Goal: Information Seeking & Learning: Learn about a topic

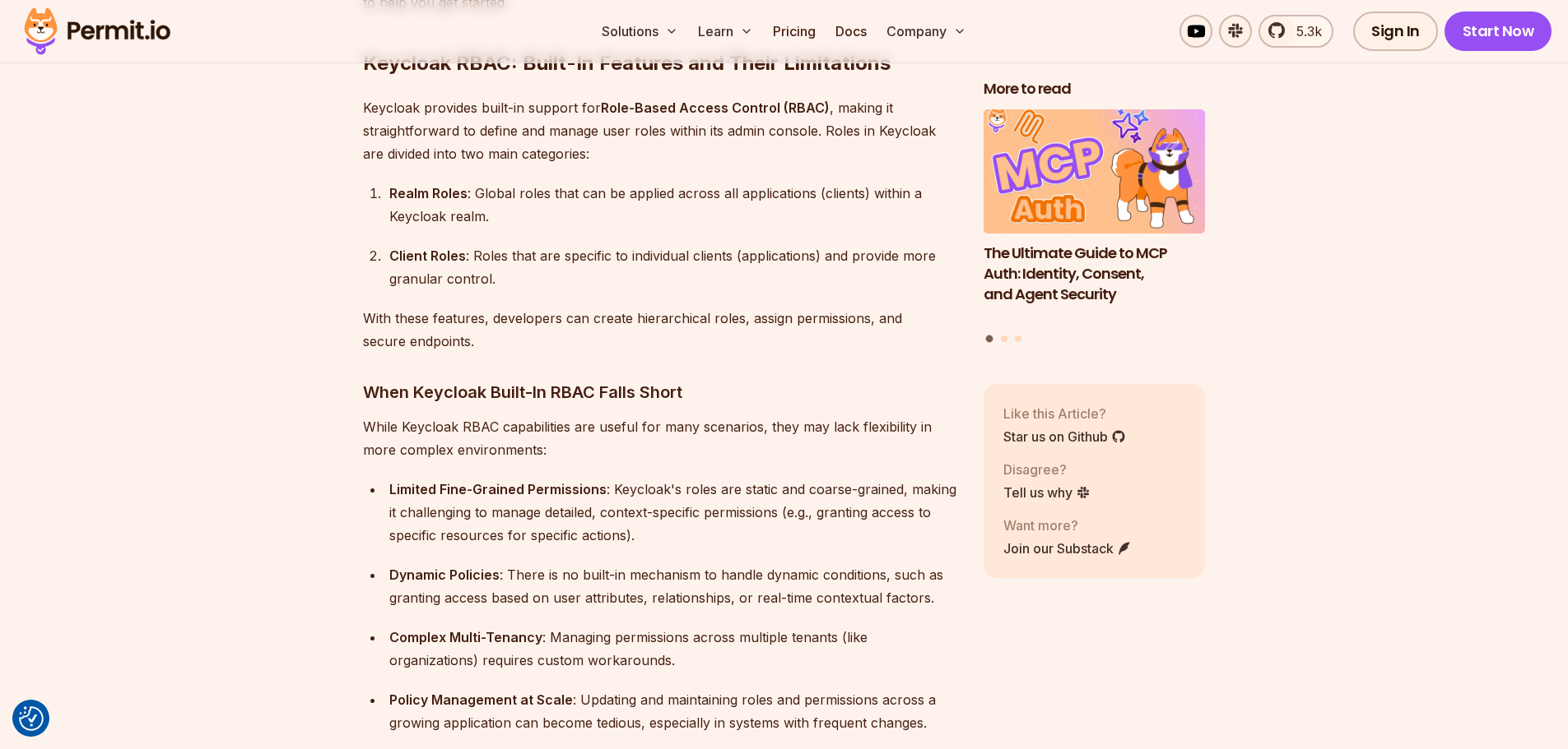
scroll to position [1727, 0]
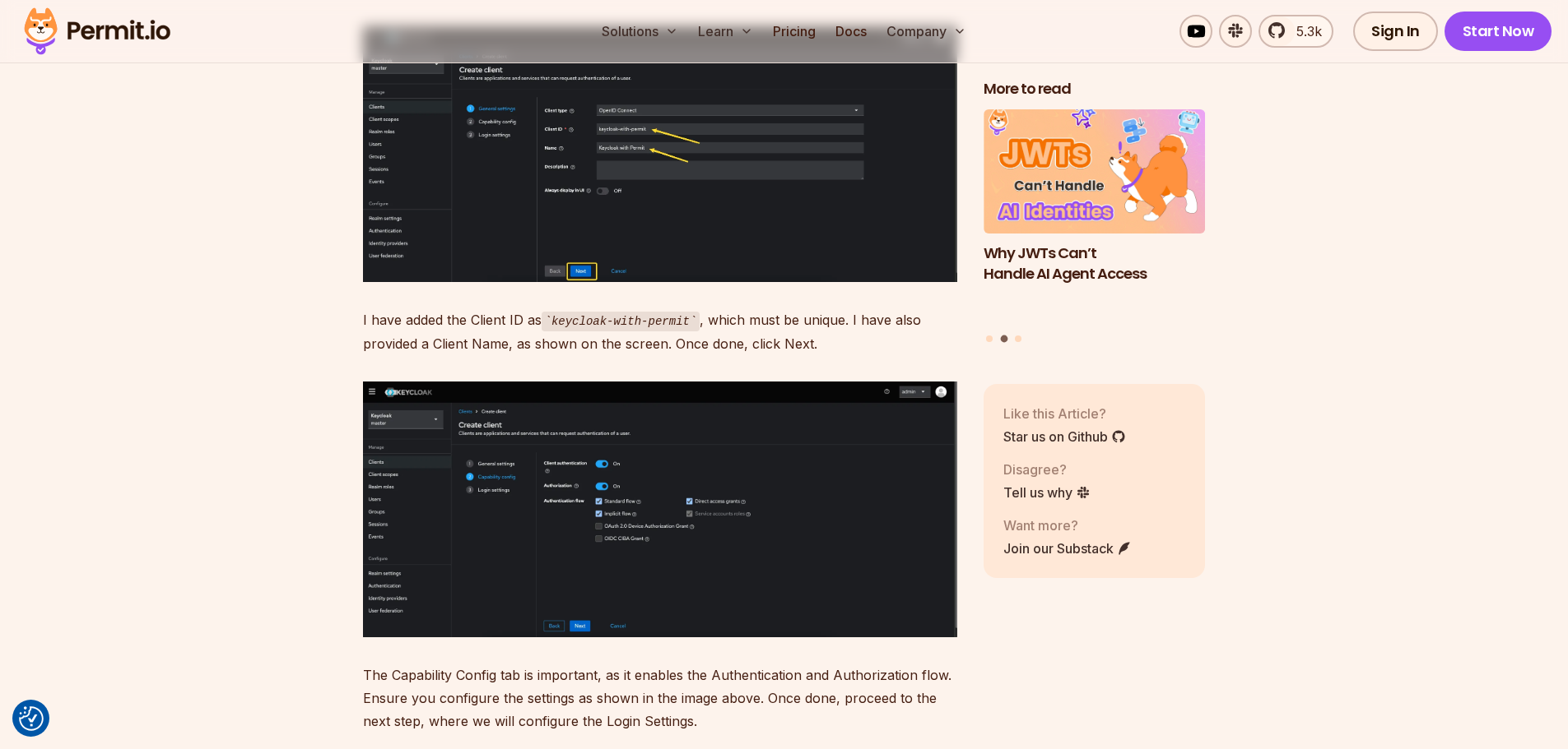
scroll to position [7237, 0]
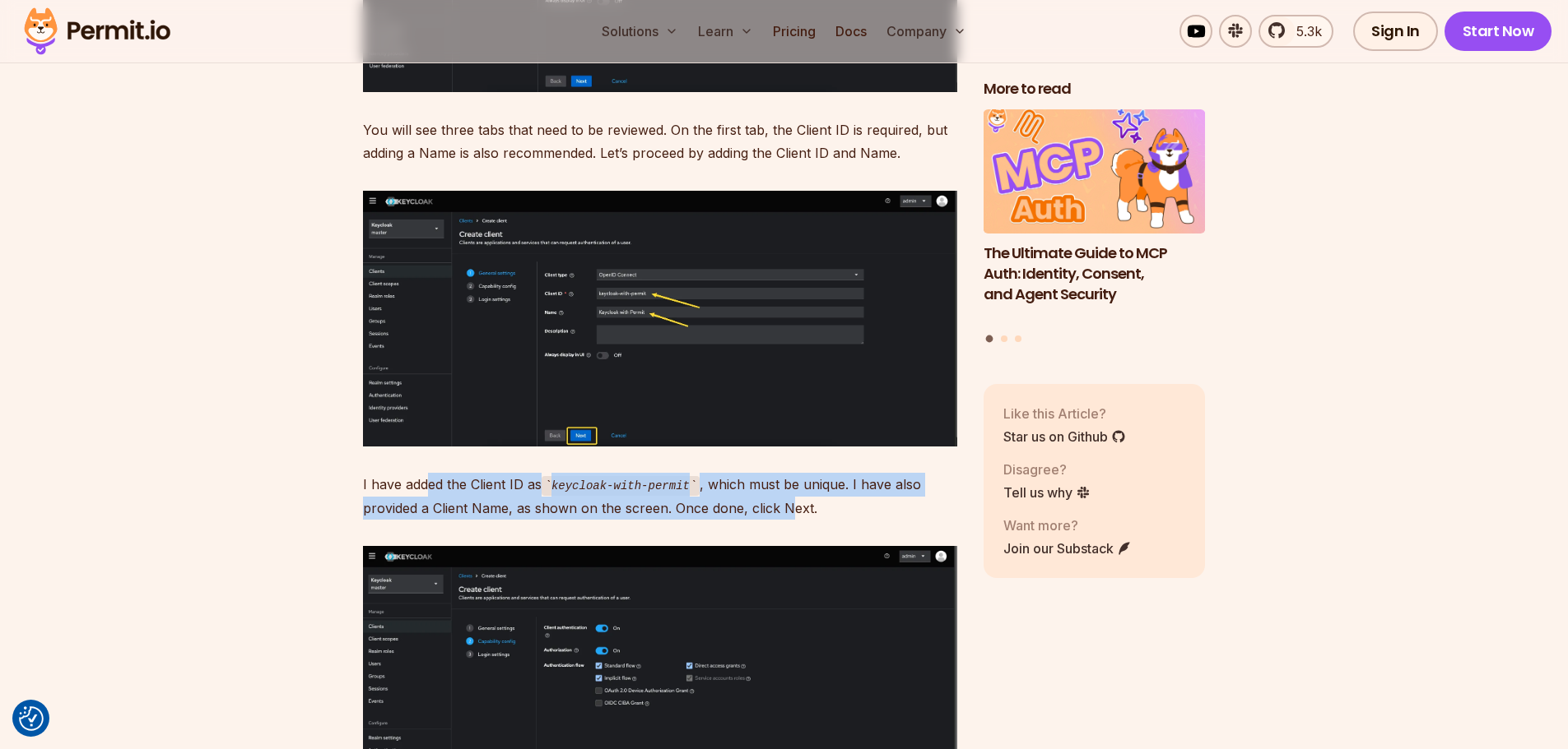
drag, startPoint x: 430, startPoint y: 463, endPoint x: 792, endPoint y: 490, distance: 363.0
click at [792, 490] on p "I have added the Client ID as keycloak-with-permit , which must be unique. I ha…" at bounding box center [659, 496] width 594 height 47
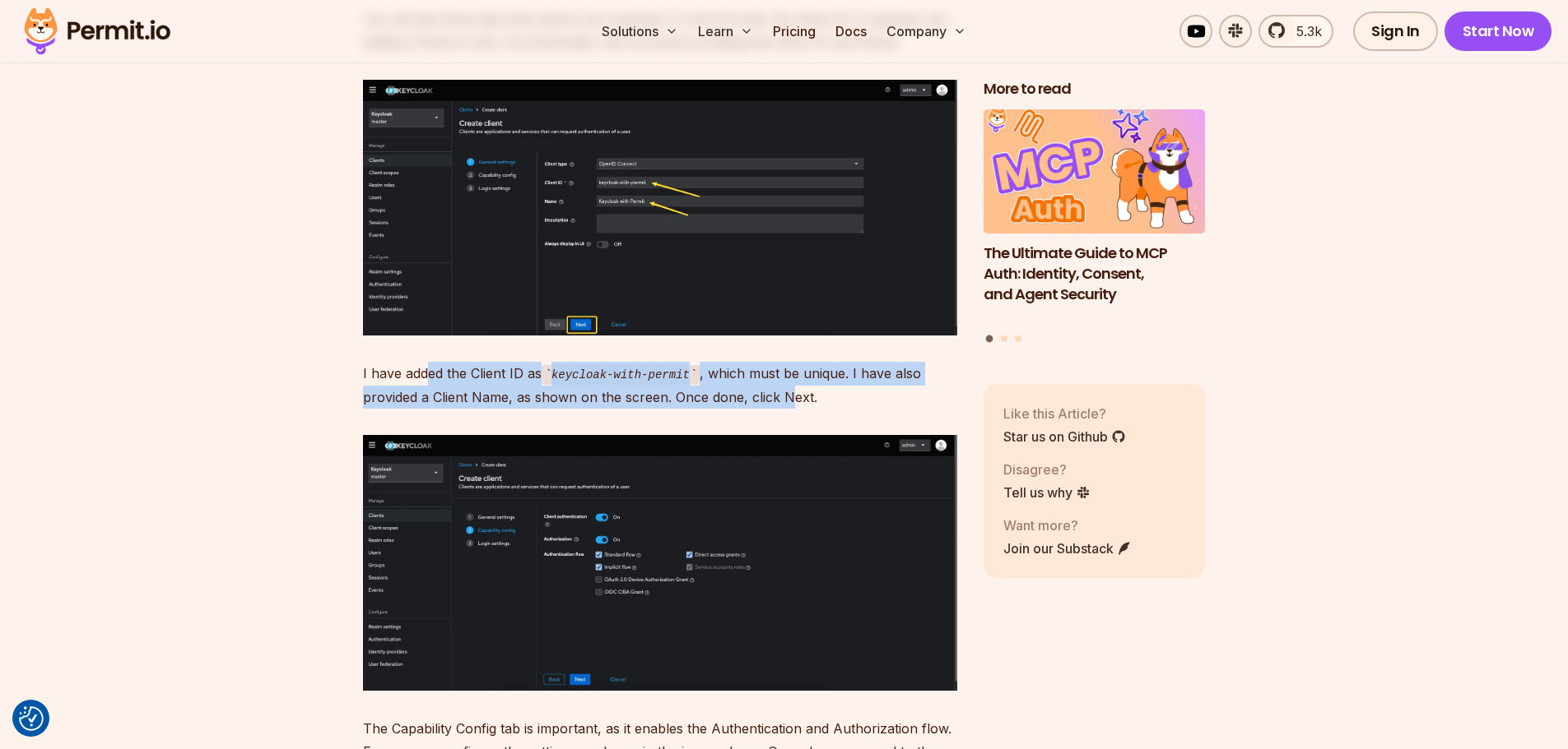
scroll to position [7402, 0]
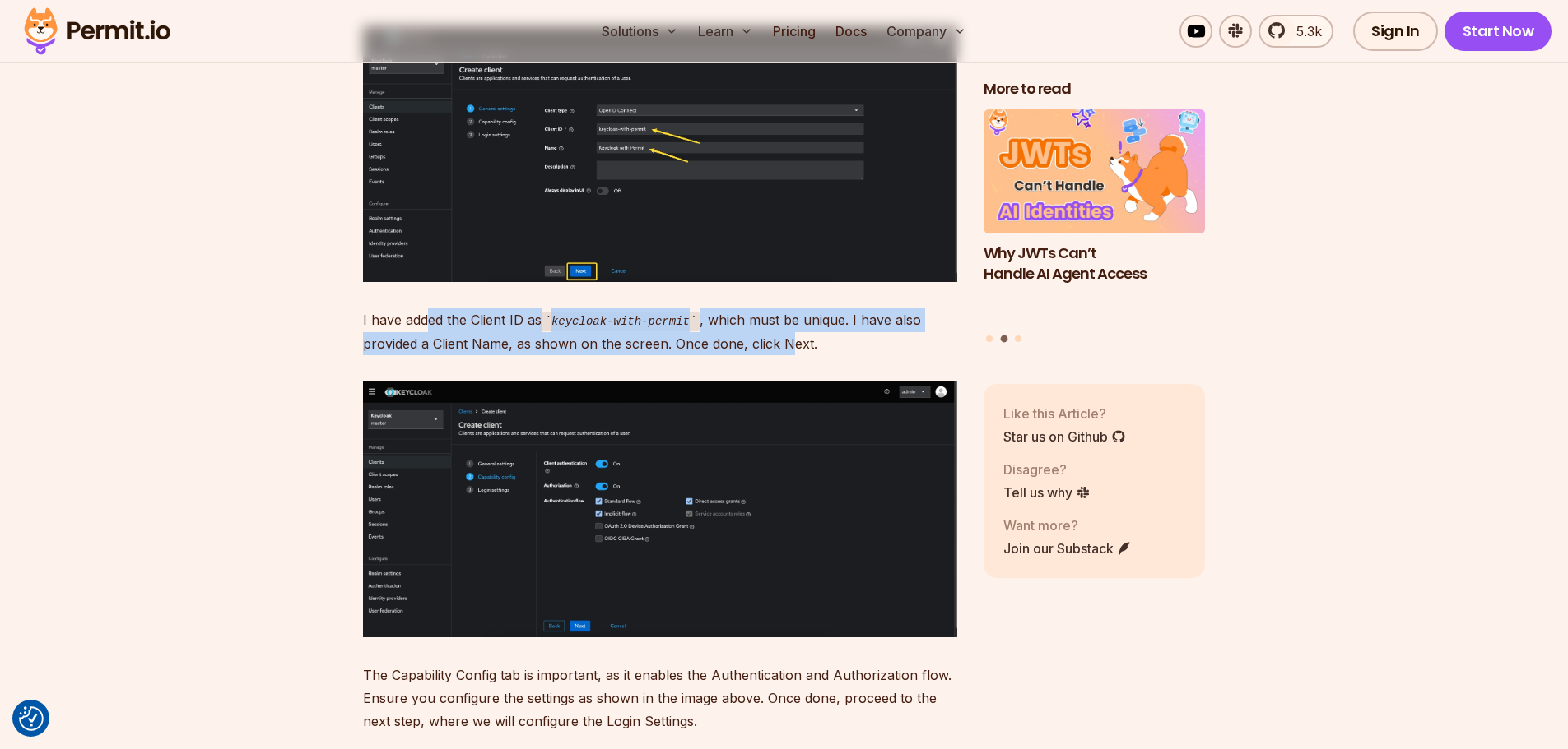
click at [626, 495] on img at bounding box center [659, 510] width 594 height 256
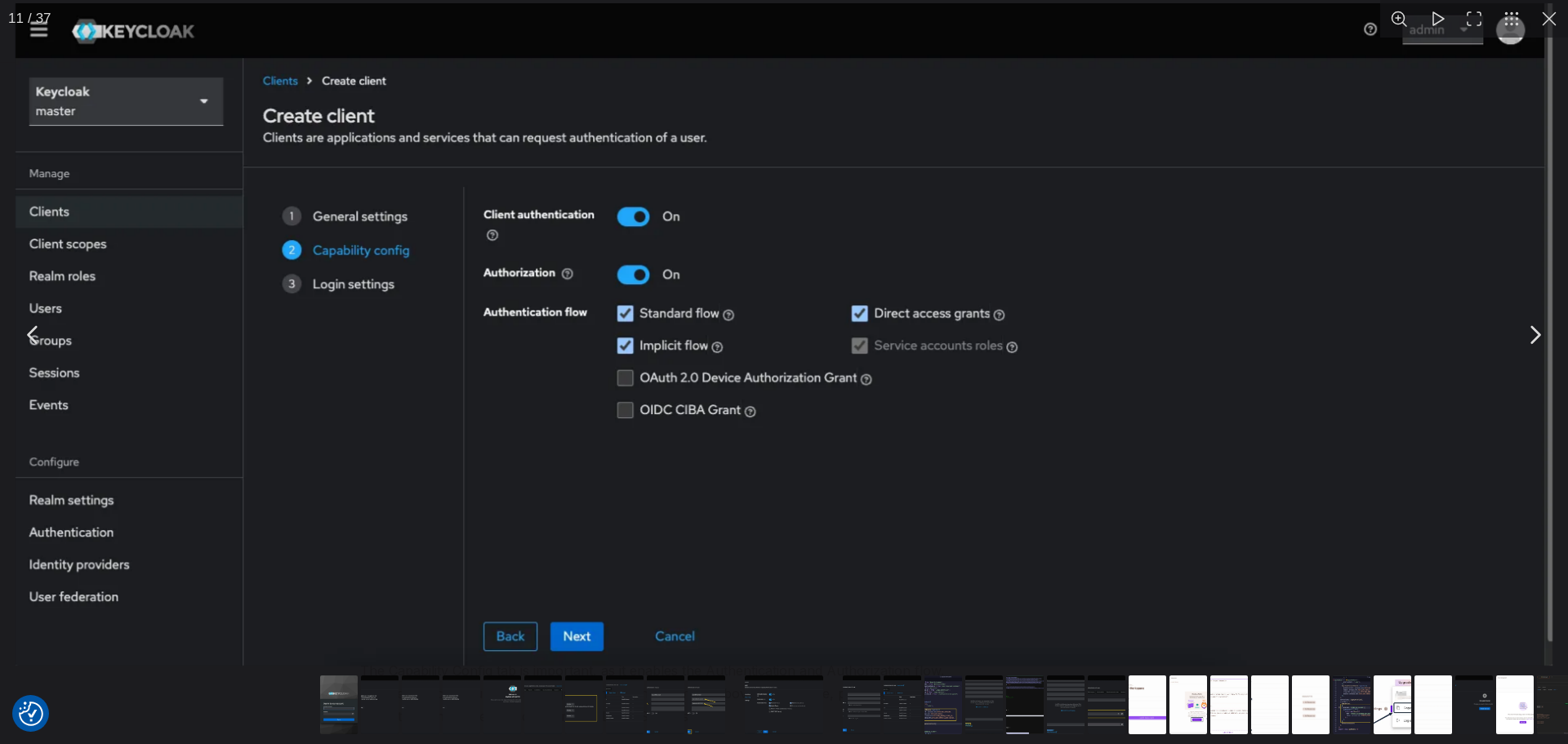
click at [623, 490] on img "You can close this modal content with the ESC key" at bounding box center [784, 335] width 1537 height 663
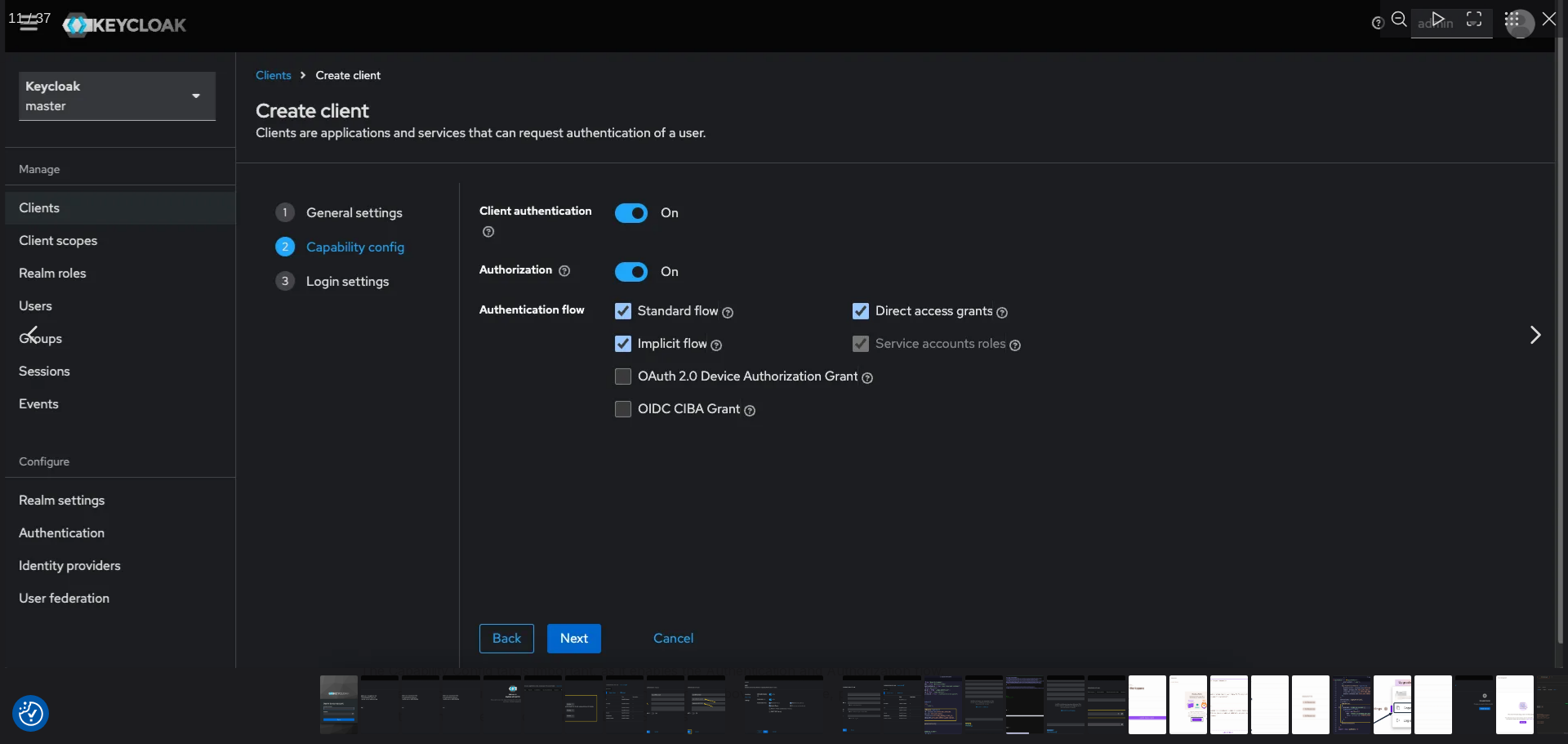
click at [1546, 16] on button "You can close this modal content with the ESC key" at bounding box center [1549, 18] width 38 height 38
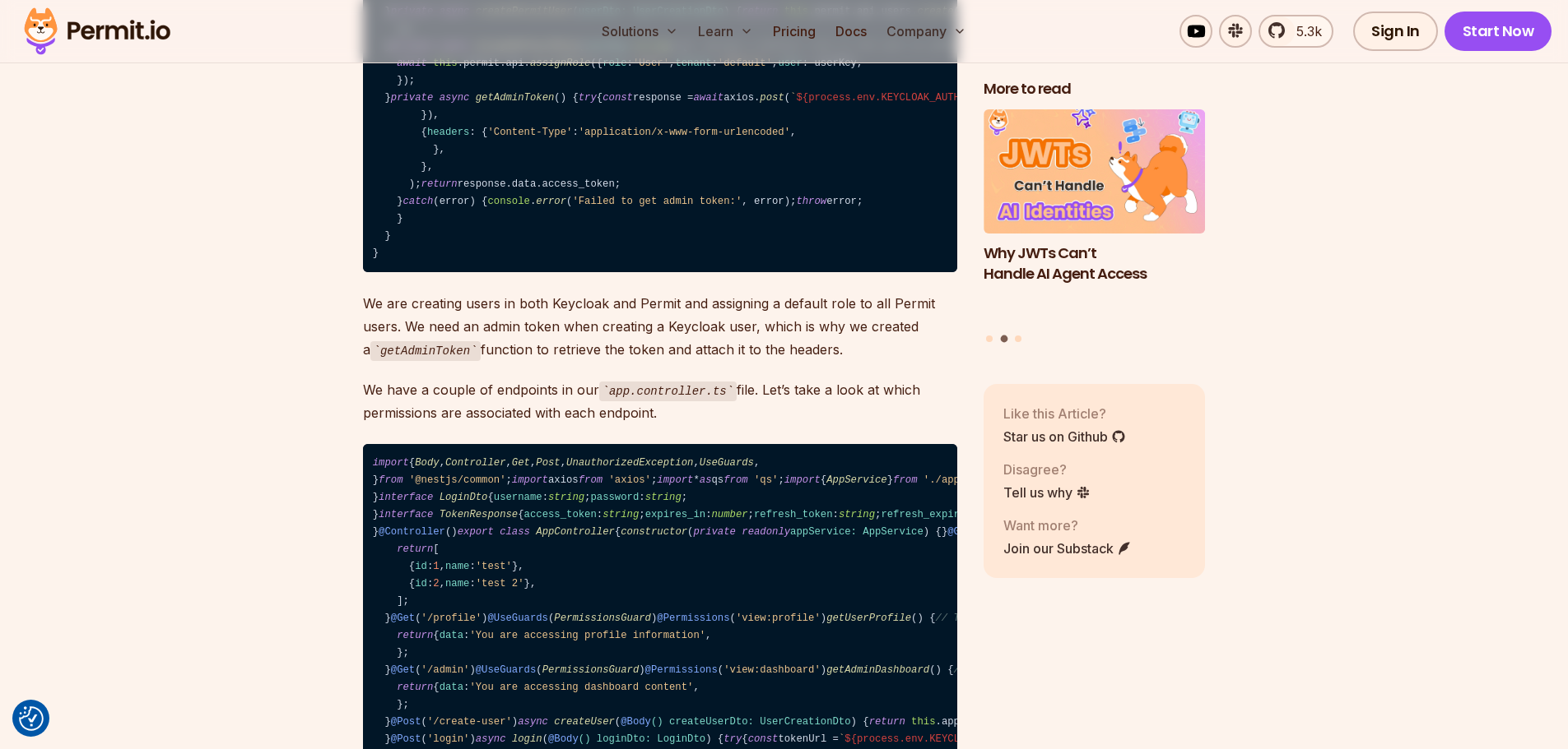
scroll to position [19081, 0]
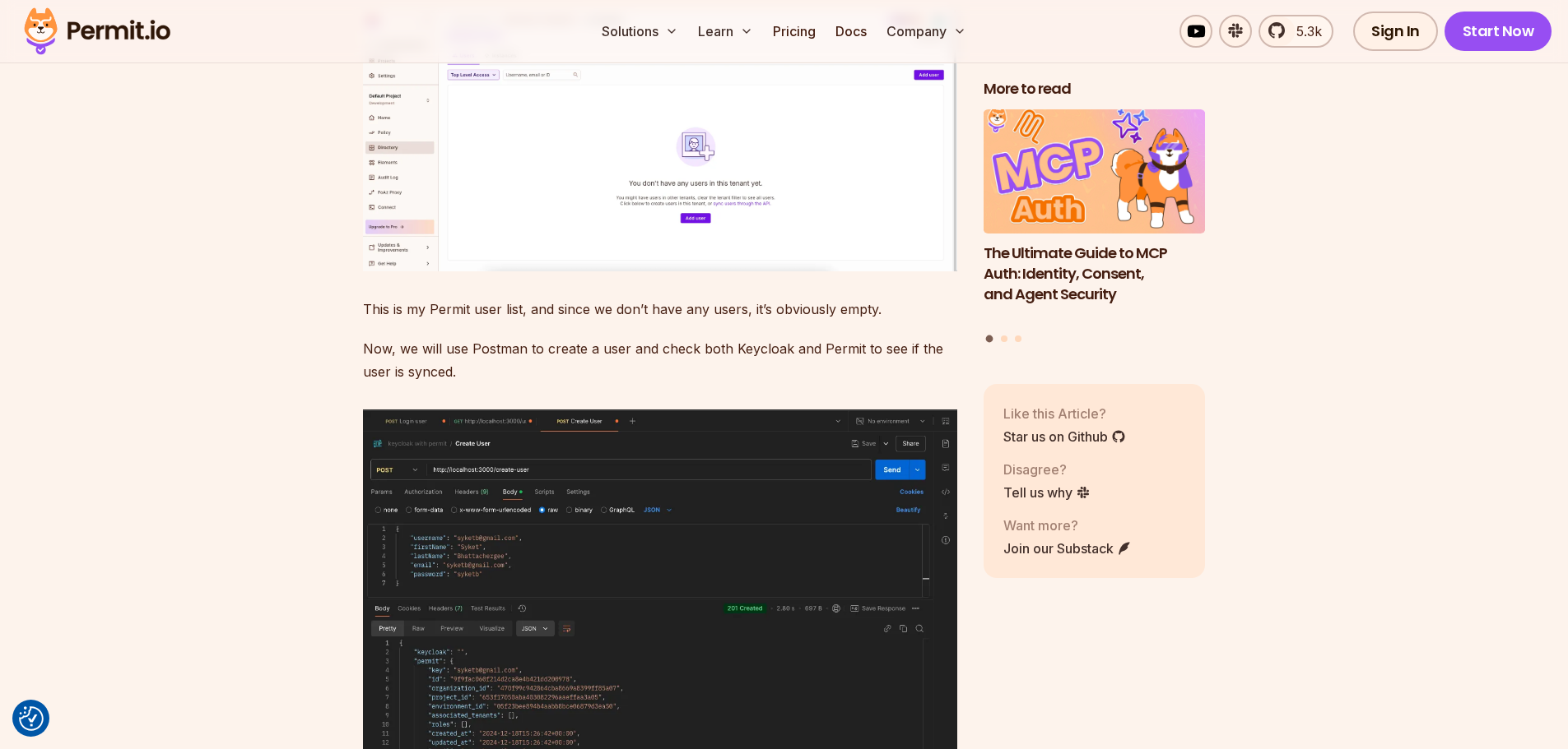
scroll to position [20397, 0]
